Goal: Transaction & Acquisition: Book appointment/travel/reservation

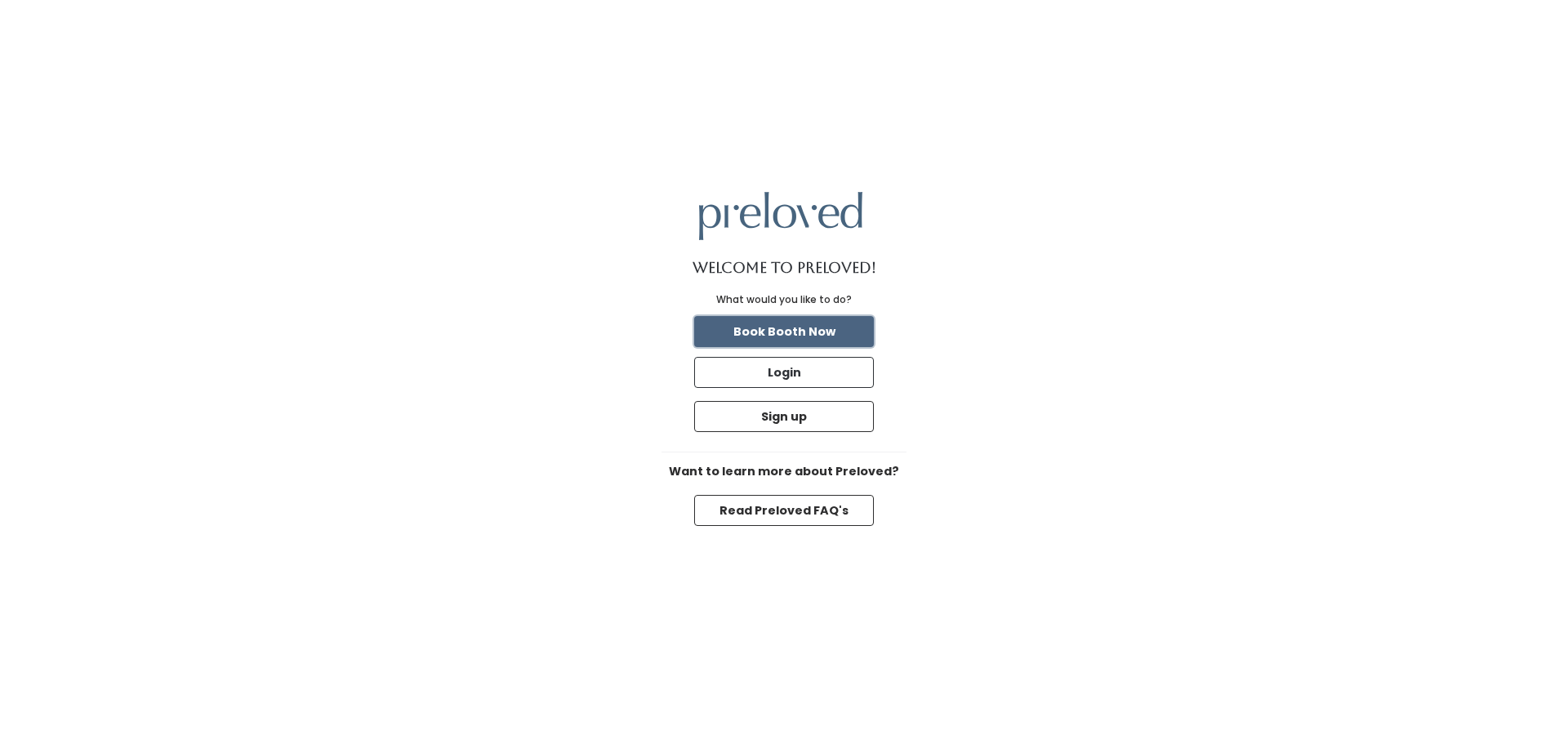
click at [793, 330] on button "Book Booth Now" at bounding box center [784, 331] width 179 height 31
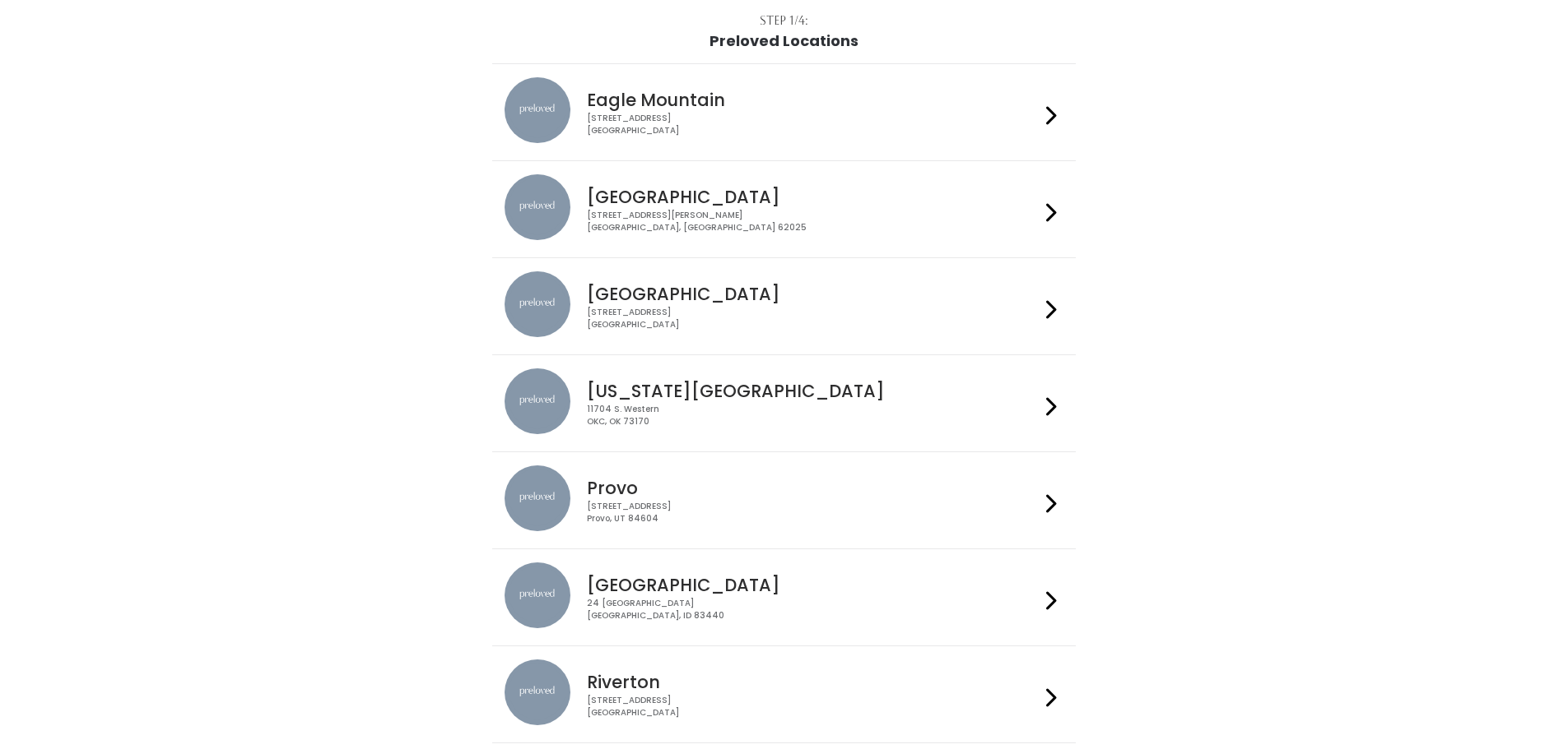
scroll to position [71, 0]
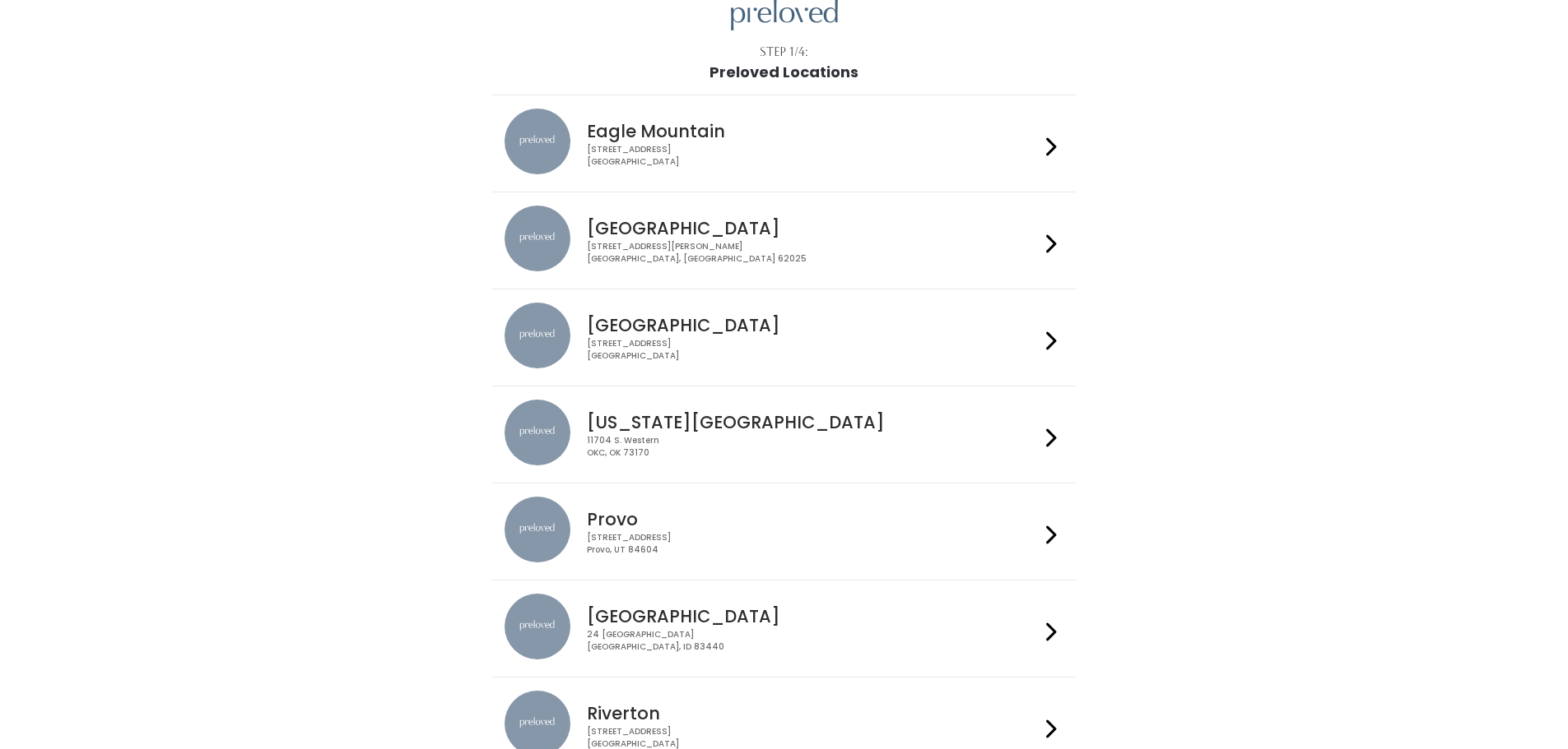
click at [720, 253] on div "1500 Troy Road, Unit A‑B Edwardsville, IL 62025" at bounding box center [813, 253] width 453 height 24
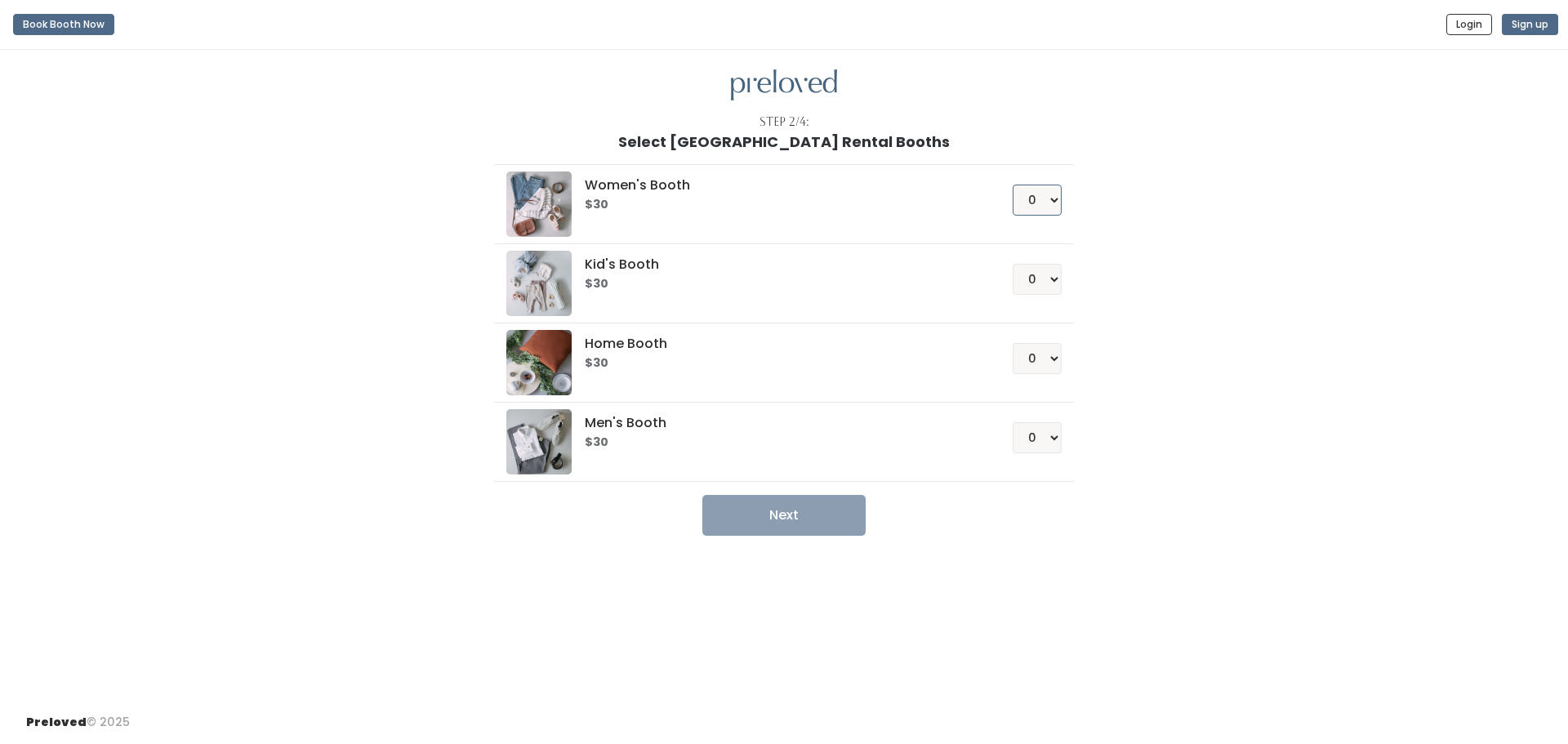
click at [1043, 202] on select "0 1 2 3 4" at bounding box center [1037, 200] width 49 height 31
click at [1013, 185] on select "0 1 2 3 4" at bounding box center [1037, 200] width 49 height 31
click at [1042, 209] on select "0 1 2 3 4" at bounding box center [1037, 200] width 49 height 31
select select "1"
click at [1013, 185] on select "0 1 2 3 4" at bounding box center [1037, 200] width 49 height 31
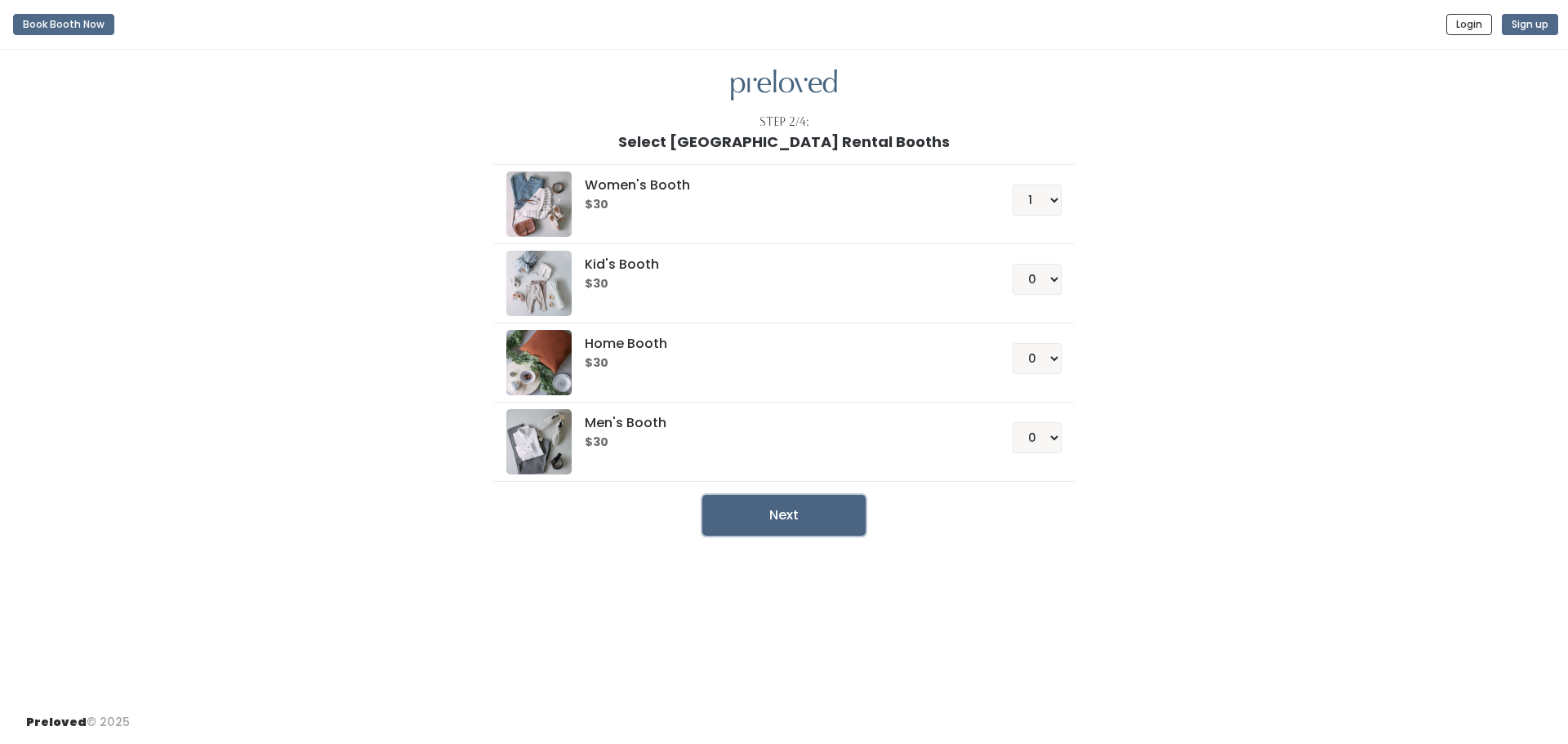
click at [823, 526] on button "Next" at bounding box center [784, 516] width 163 height 41
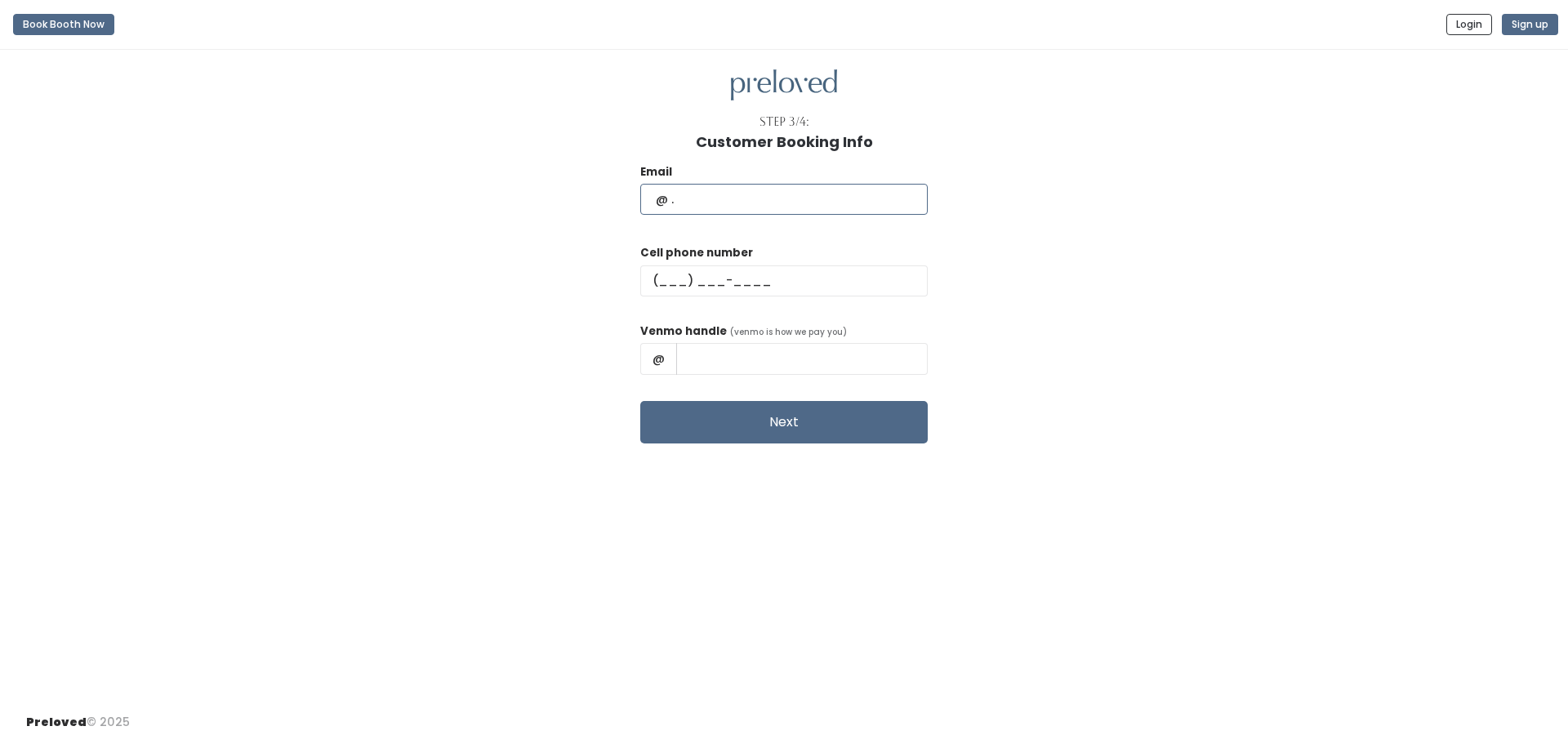
click at [742, 199] on input "text" at bounding box center [784, 199] width 288 height 31
type input "[EMAIL_ADDRESS][DOMAIN_NAME]"
click at [787, 279] on input "text" at bounding box center [784, 281] width 288 height 31
type input "[PHONE_NUMBER]"
click at [778, 368] on input "text" at bounding box center [801, 358] width 252 height 31
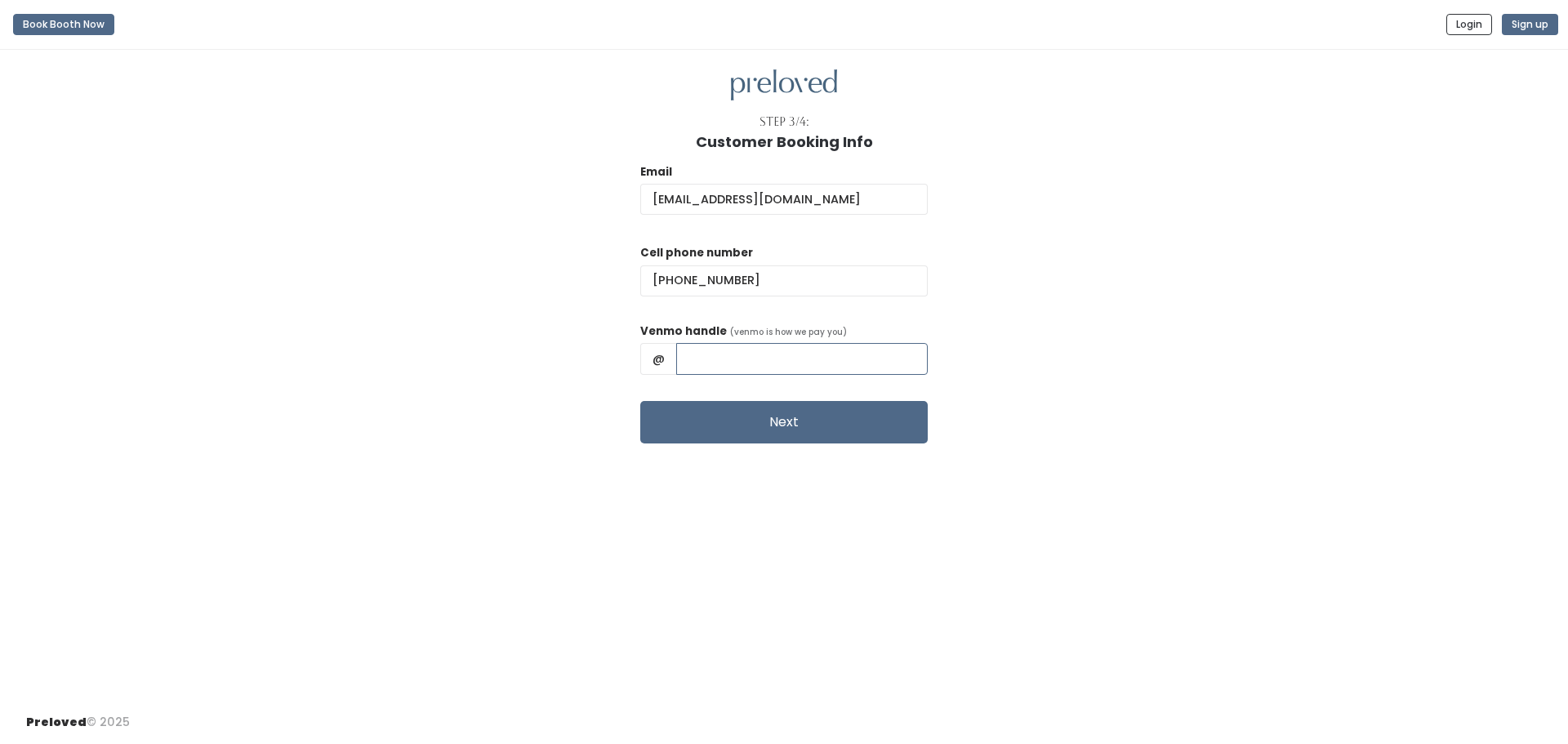
type input "[PERSON_NAME]-0"
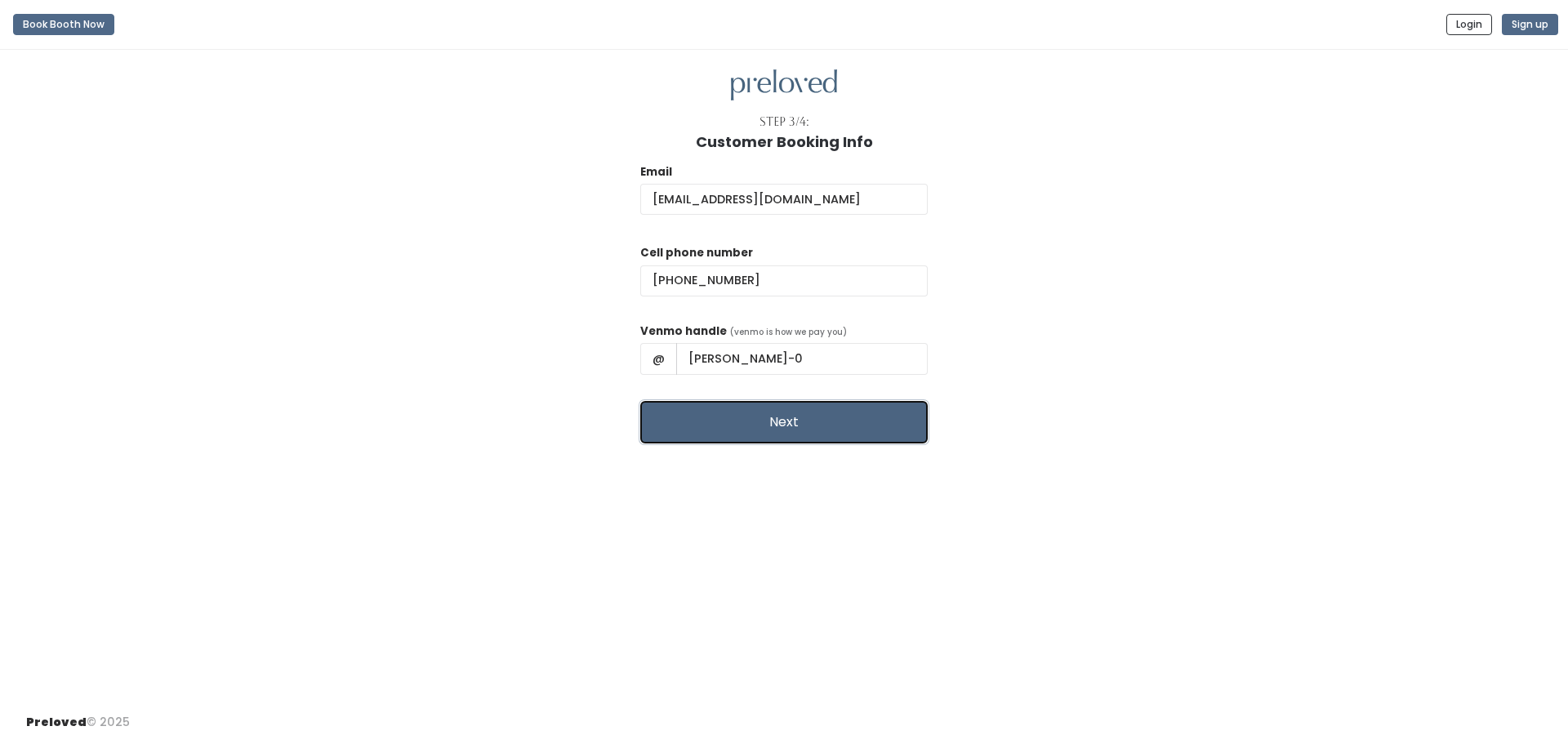
click at [816, 424] on button "Next" at bounding box center [784, 423] width 288 height 43
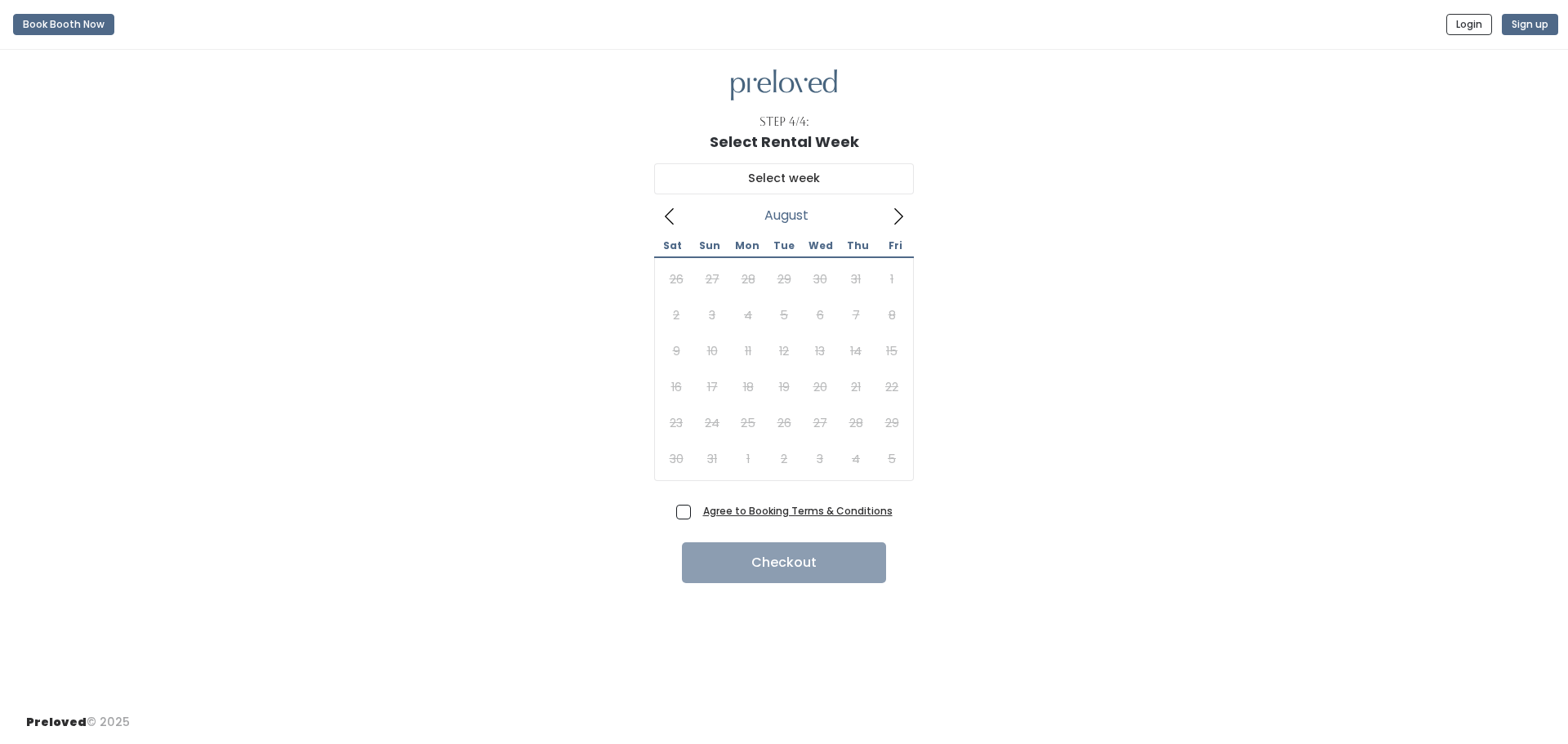
click at [897, 218] on icon at bounding box center [898, 215] width 18 height 18
click at [674, 220] on icon at bounding box center [669, 215] width 18 height 18
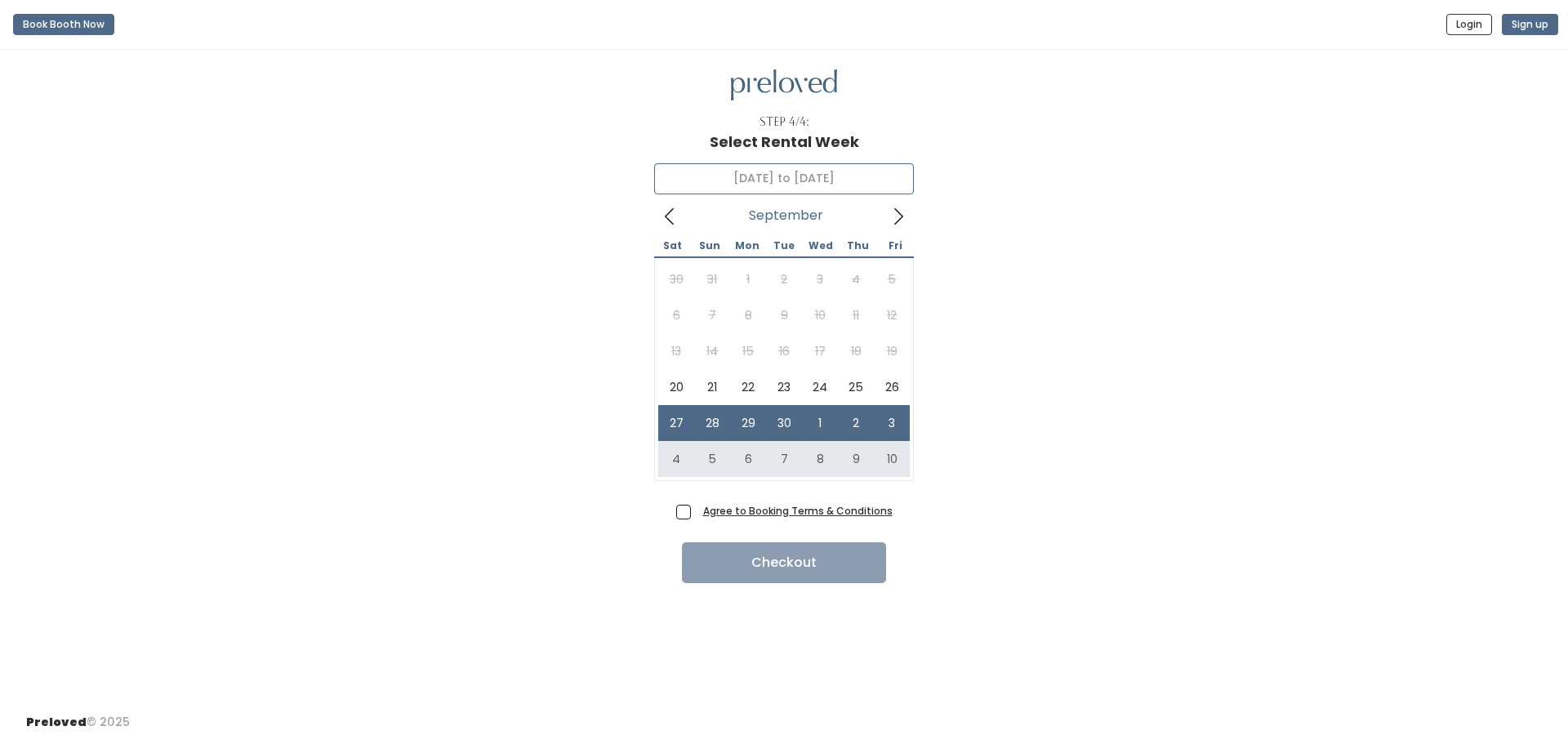
type input "[DATE] to [DATE]"
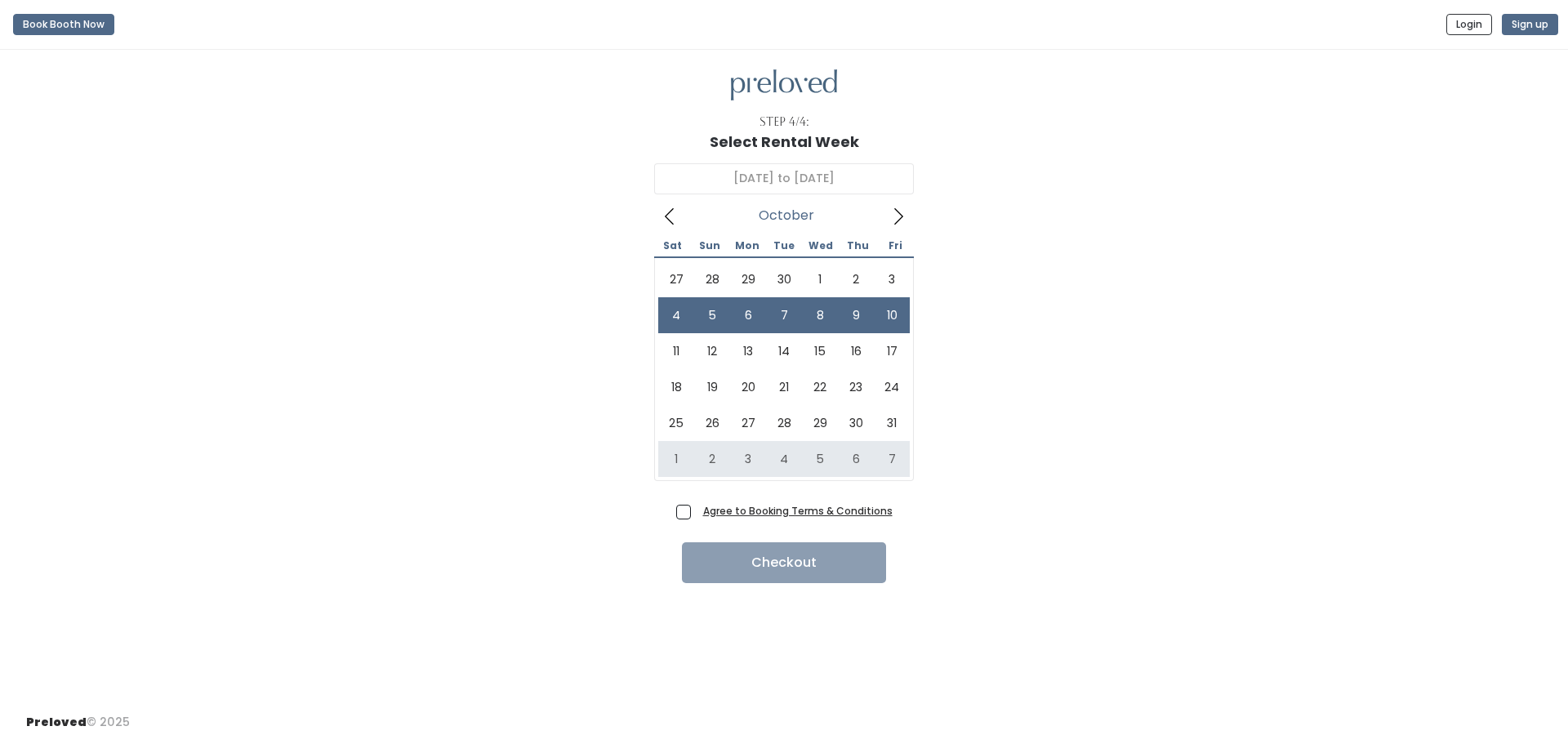
click at [696, 511] on span "Agree to Booking Terms & Conditions" at bounding box center [794, 511] width 196 height 17
click at [696, 511] on input "Agree to Booking Terms & Conditions" at bounding box center [701, 507] width 10 height 10
checkbox input "true"
click at [752, 567] on button "Checkout" at bounding box center [784, 563] width 204 height 41
